Goal: Use online tool/utility

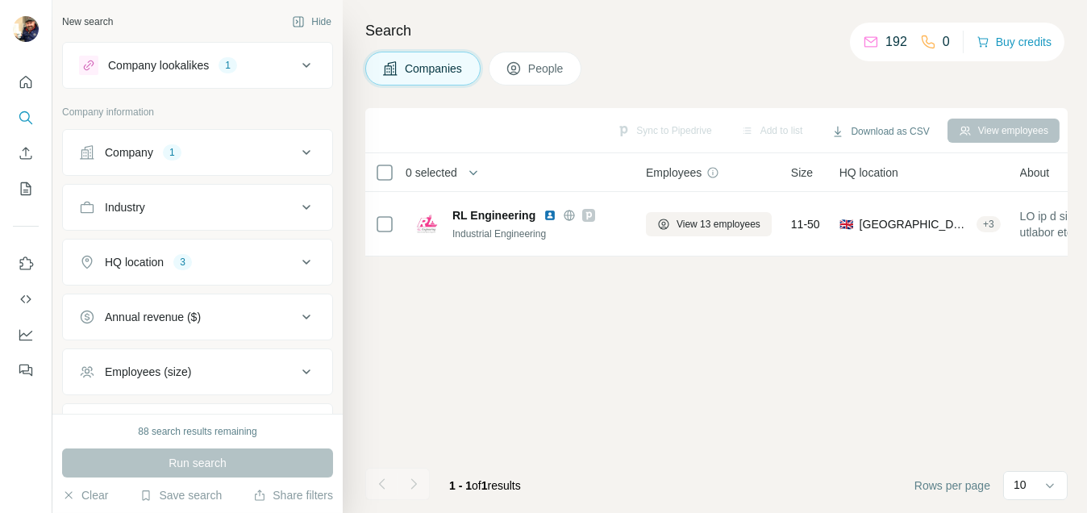
click at [299, 65] on icon at bounding box center [306, 65] width 19 height 19
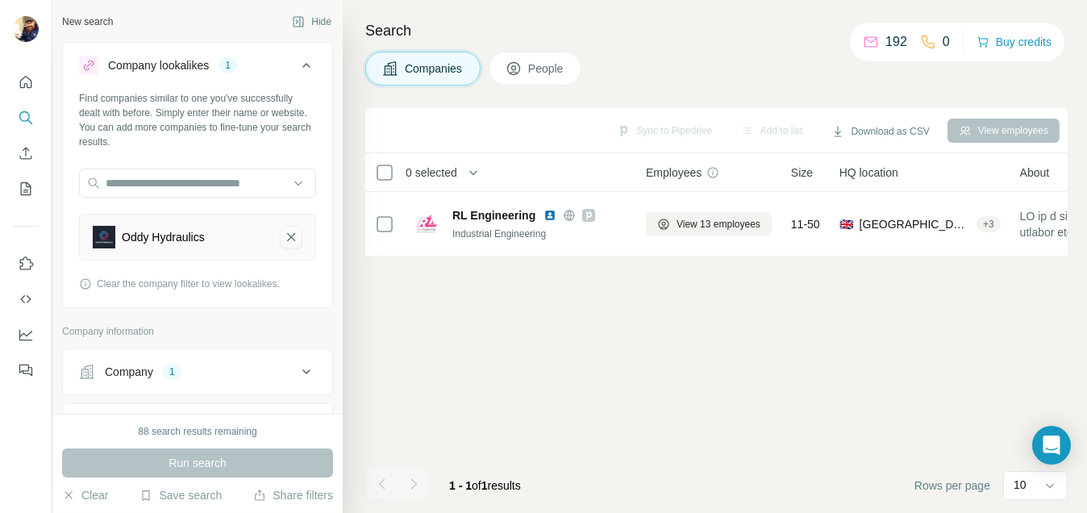
click at [284, 239] on icon "Oddy Hydraulics-remove-button" at bounding box center [291, 237] width 15 height 16
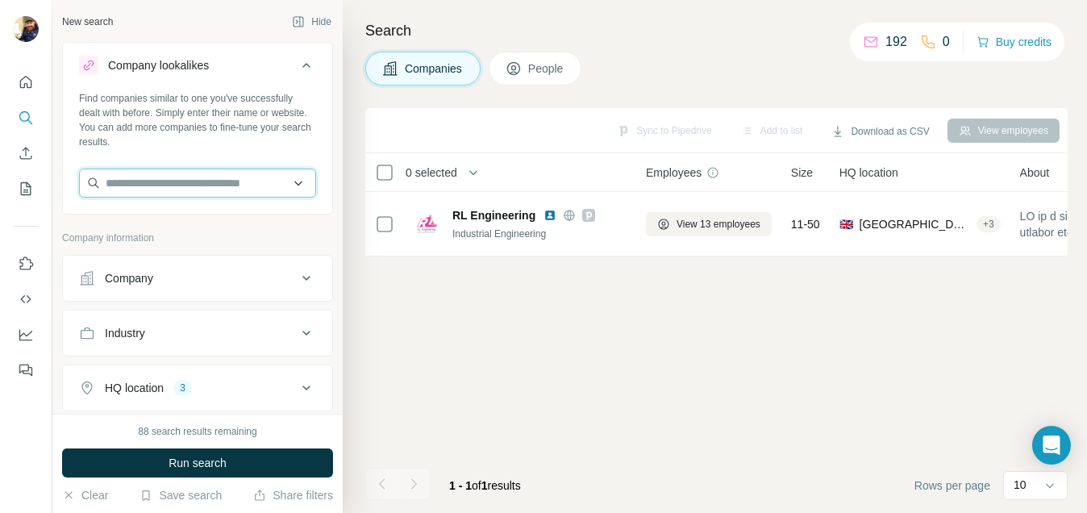
click at [177, 182] on input "text" at bounding box center [197, 182] width 237 height 29
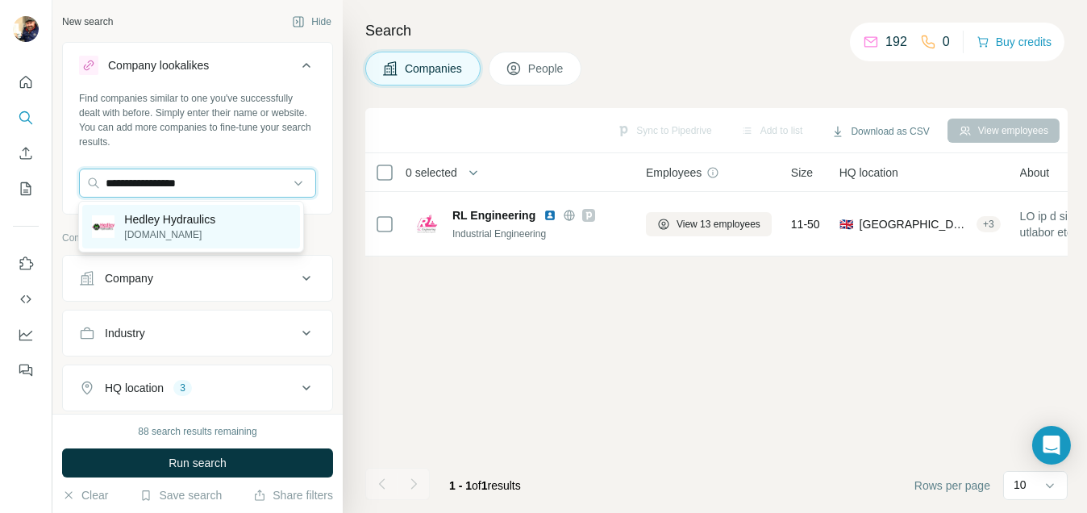
type input "**********"
click at [160, 227] on p "[DOMAIN_NAME]" at bounding box center [169, 234] width 91 height 15
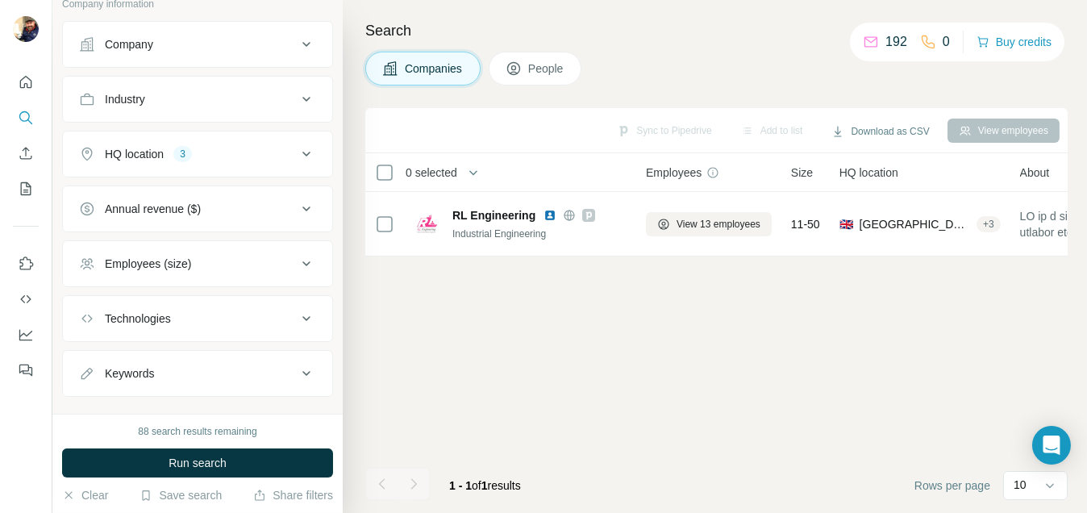
scroll to position [319, 0]
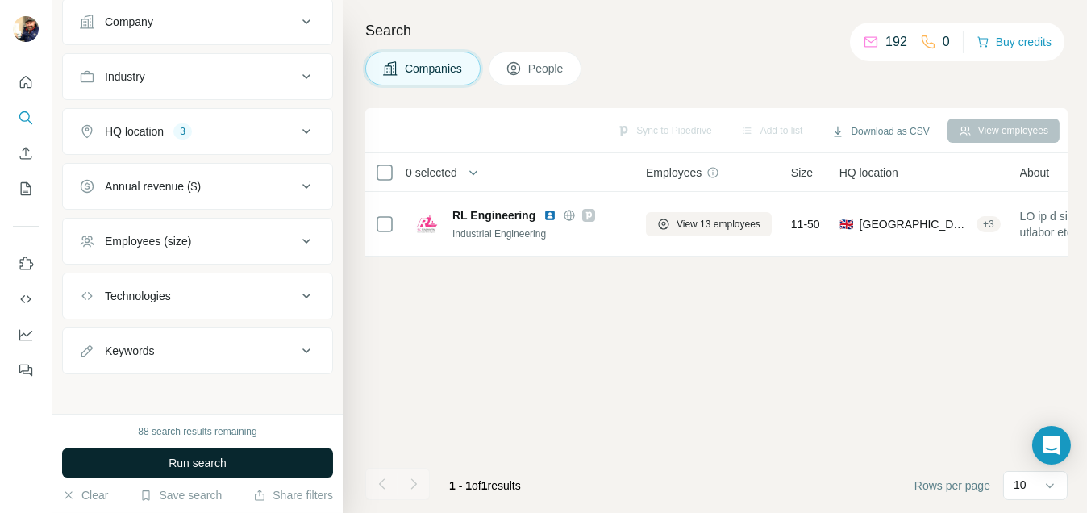
click at [195, 461] on span "Run search" at bounding box center [197, 463] width 58 height 16
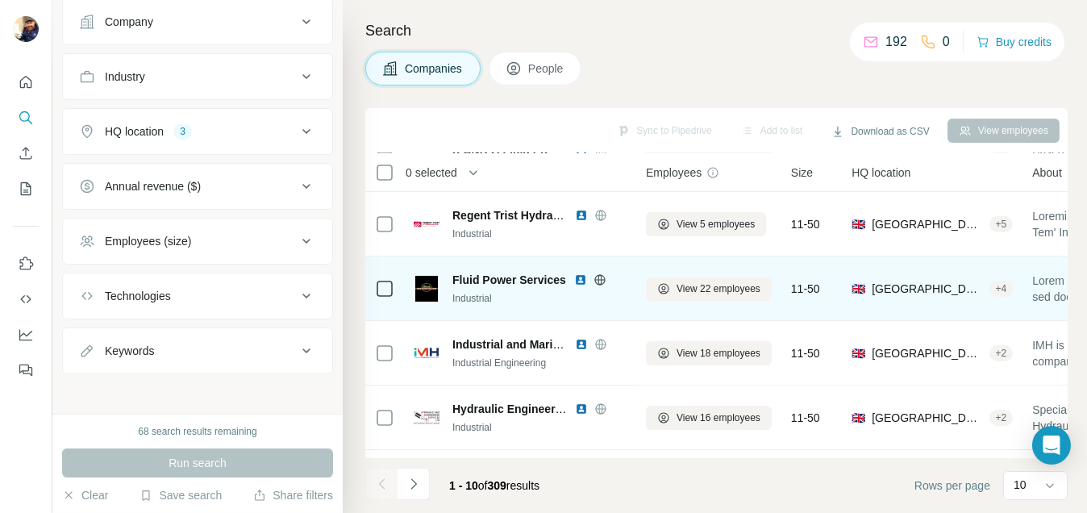
scroll to position [385, 0]
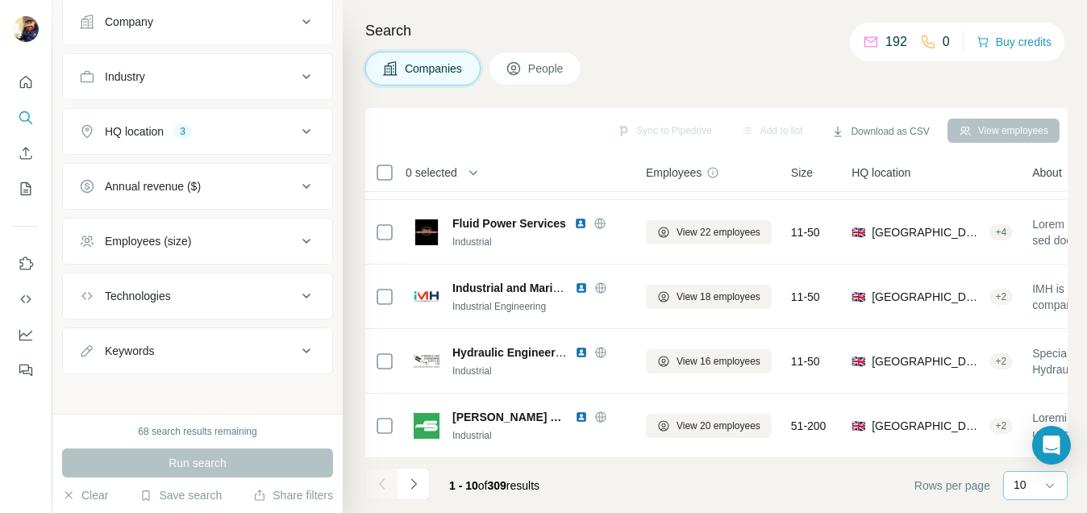
click at [1024, 495] on div "10" at bounding box center [1033, 485] width 40 height 27
click at [1018, 363] on p "60" at bounding box center [1022, 363] width 13 height 16
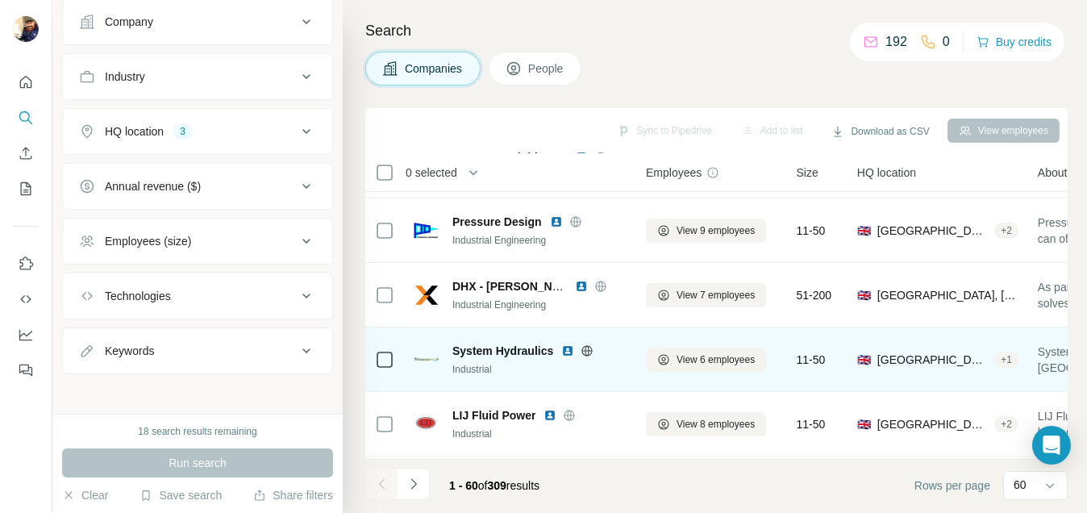
scroll to position [725, 0]
